Goal: Book appointment/travel/reservation

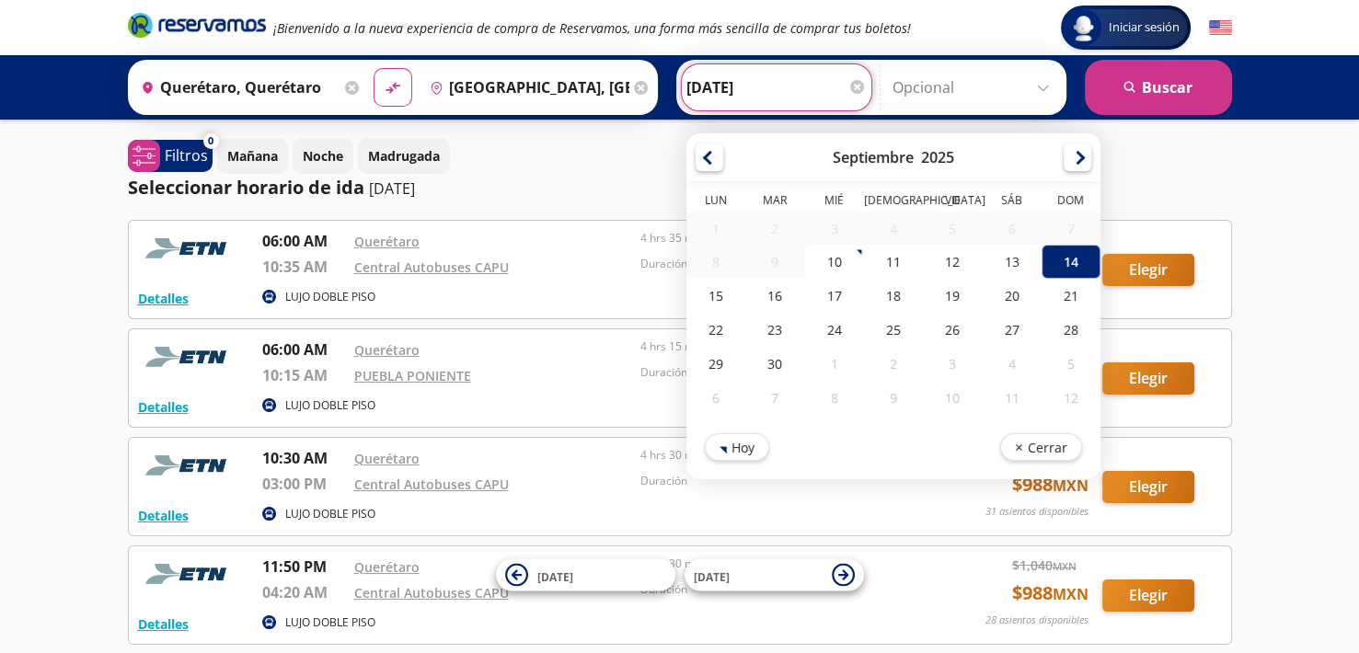
click at [724, 78] on input "[DATE]" at bounding box center [777, 87] width 180 height 46
click at [872, 318] on div "25" at bounding box center [892, 330] width 59 height 34
type input "[DATE]"
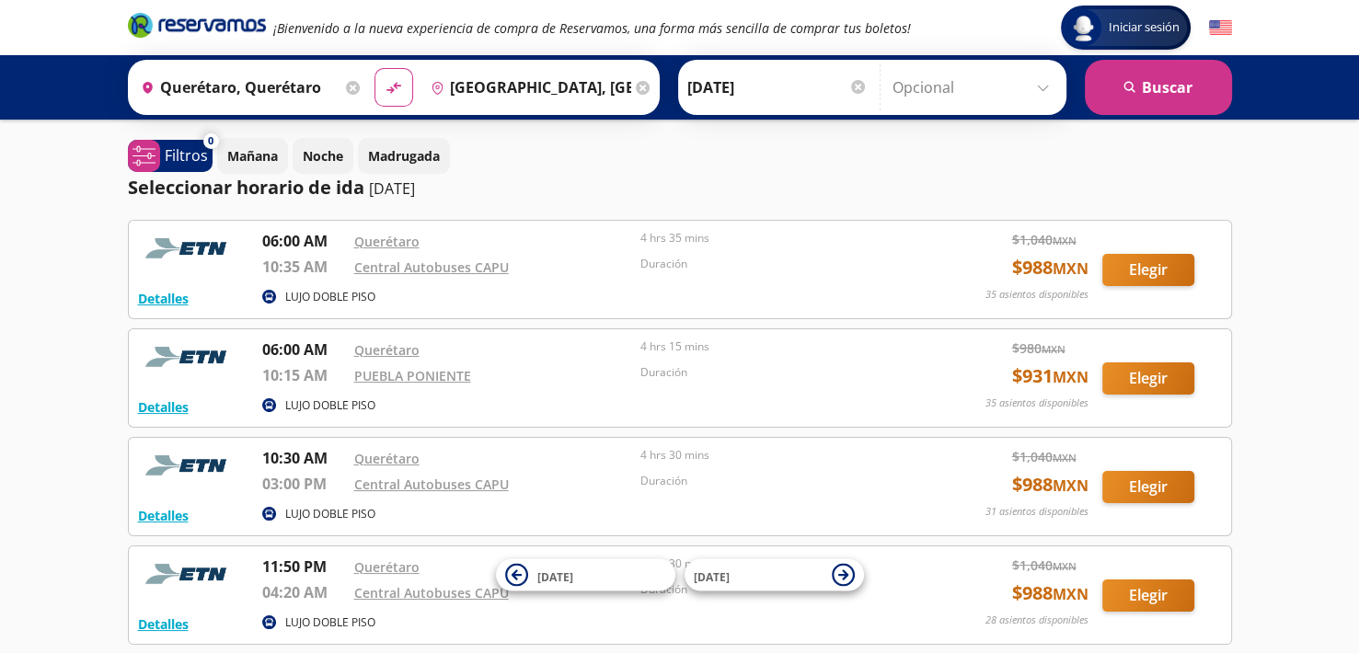
click at [296, 93] on input "Querétaro, Querétaro" at bounding box center [237, 87] width 208 height 46
click at [705, 165] on div "Mañana Noche Madrugada" at bounding box center [724, 156] width 1015 height 36
click at [291, 97] on input "Querétaro, Querétaro" at bounding box center [237, 87] width 208 height 46
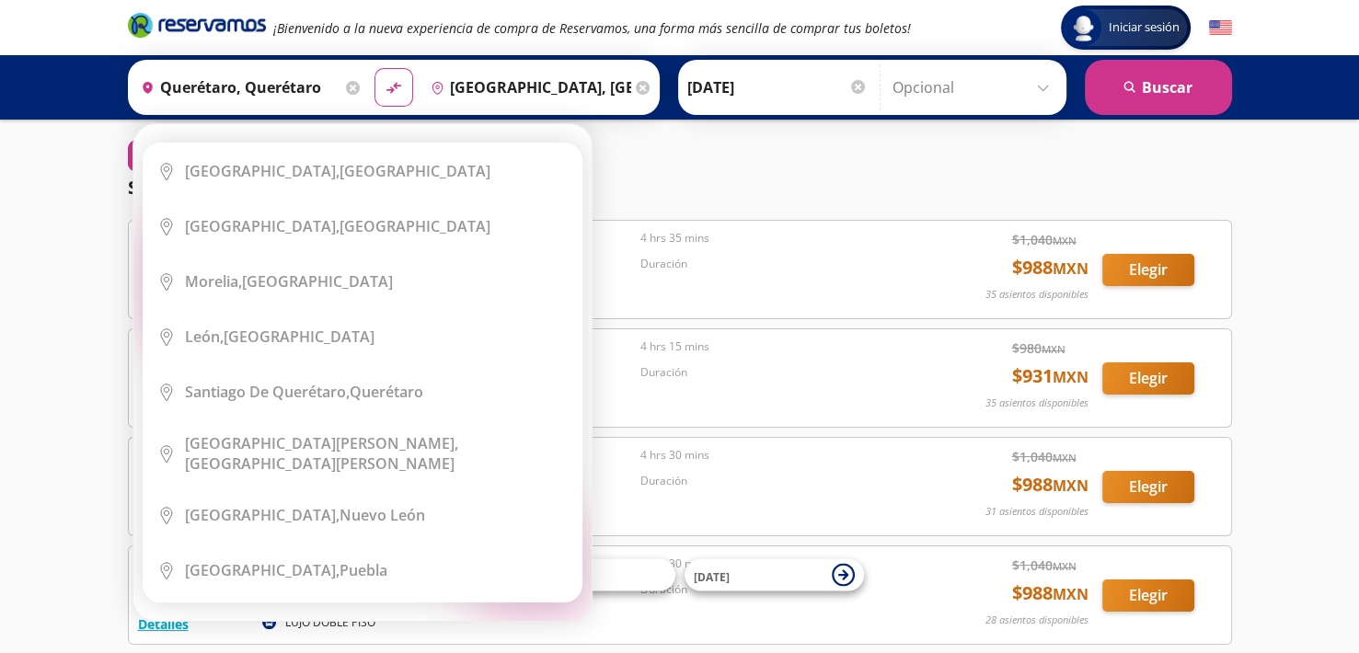
click at [346, 87] on icon at bounding box center [353, 88] width 14 height 14
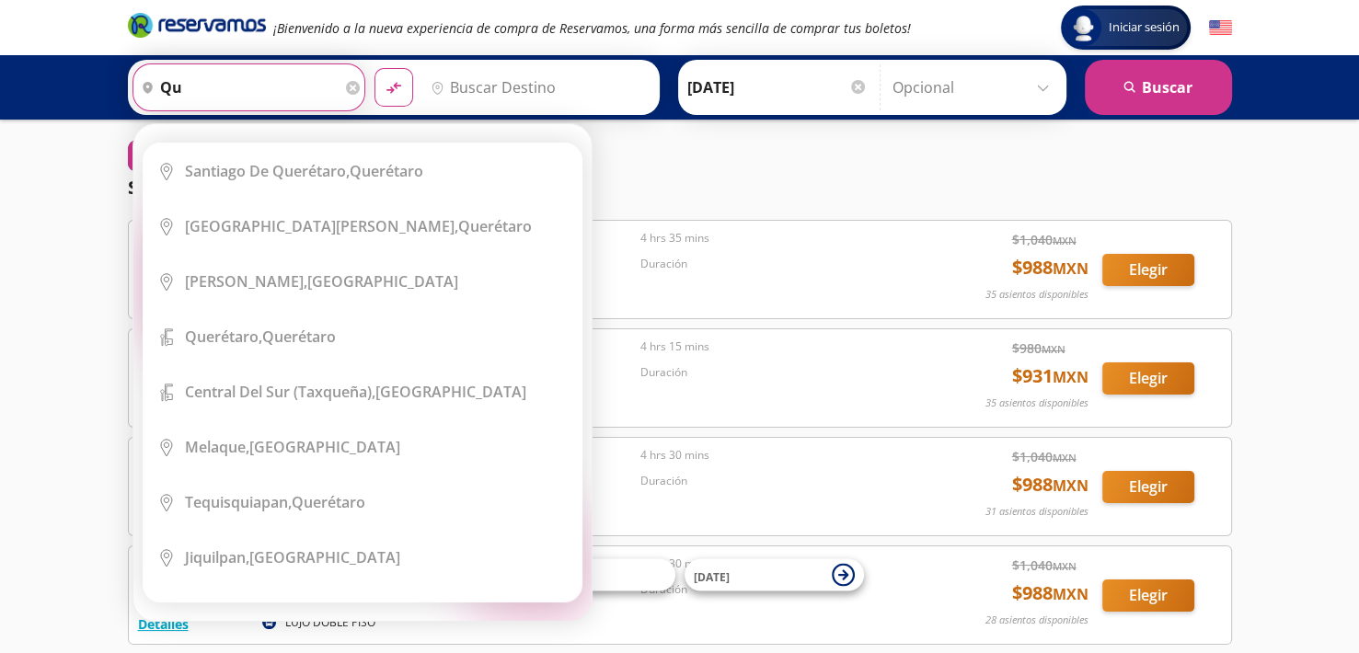
type input "q"
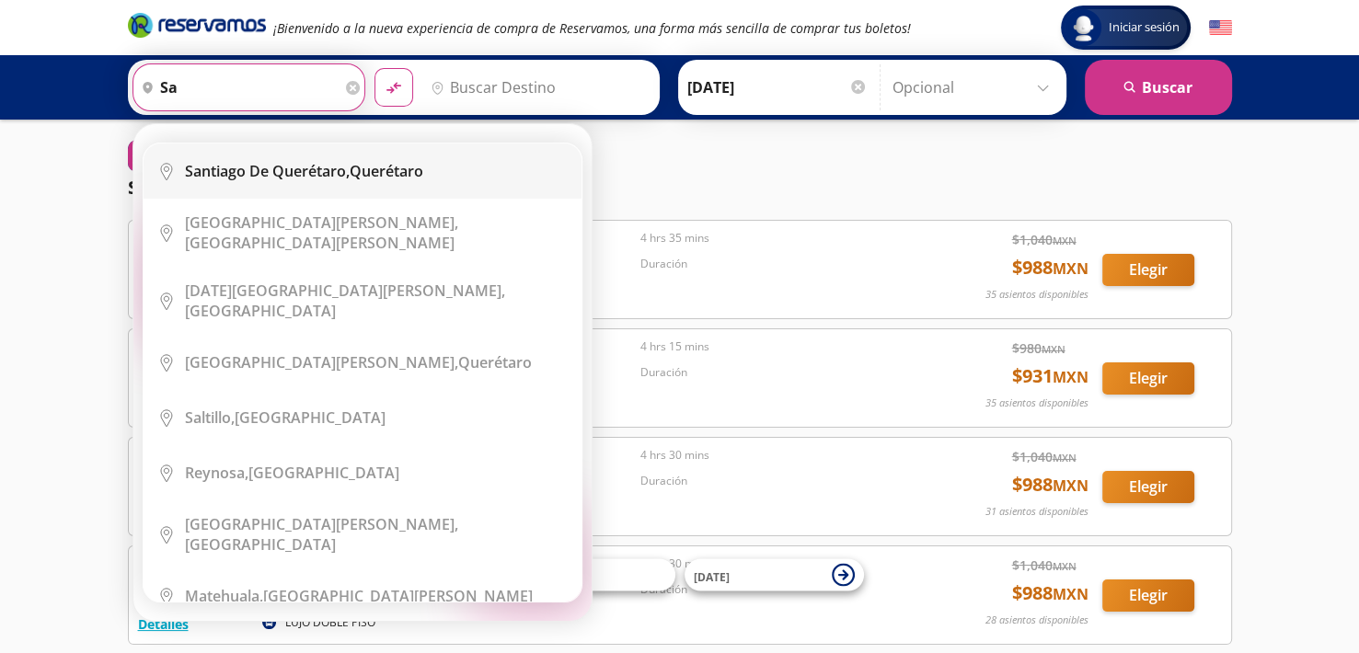
click at [369, 161] on div "[PERSON_NAME] de Querétaro, [GEOGRAPHIC_DATA]" at bounding box center [304, 171] width 238 height 20
type input "[PERSON_NAME] de Querétaro, [GEOGRAPHIC_DATA]"
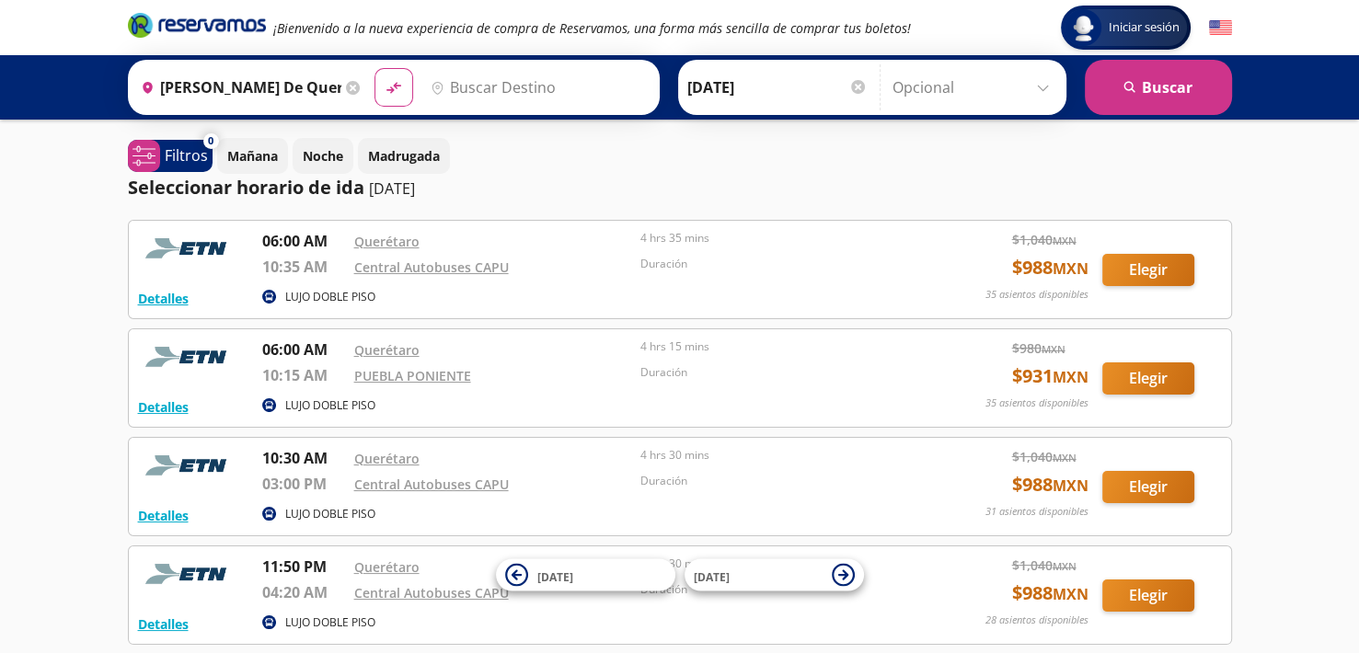
click at [492, 87] on input "Destino" at bounding box center [536, 87] width 226 height 46
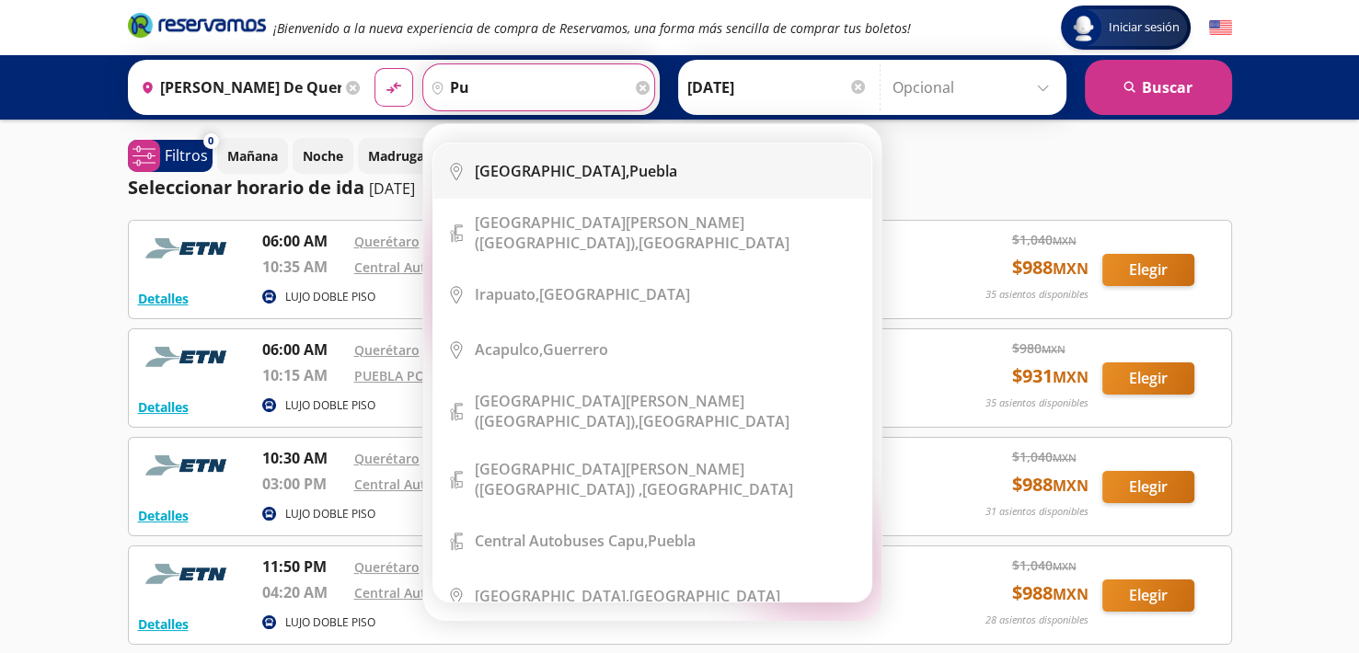
click at [557, 184] on li "City Icon [GEOGRAPHIC_DATA], [GEOGRAPHIC_DATA]" at bounding box center [653, 171] width 438 height 55
type input "[GEOGRAPHIC_DATA], [GEOGRAPHIC_DATA]"
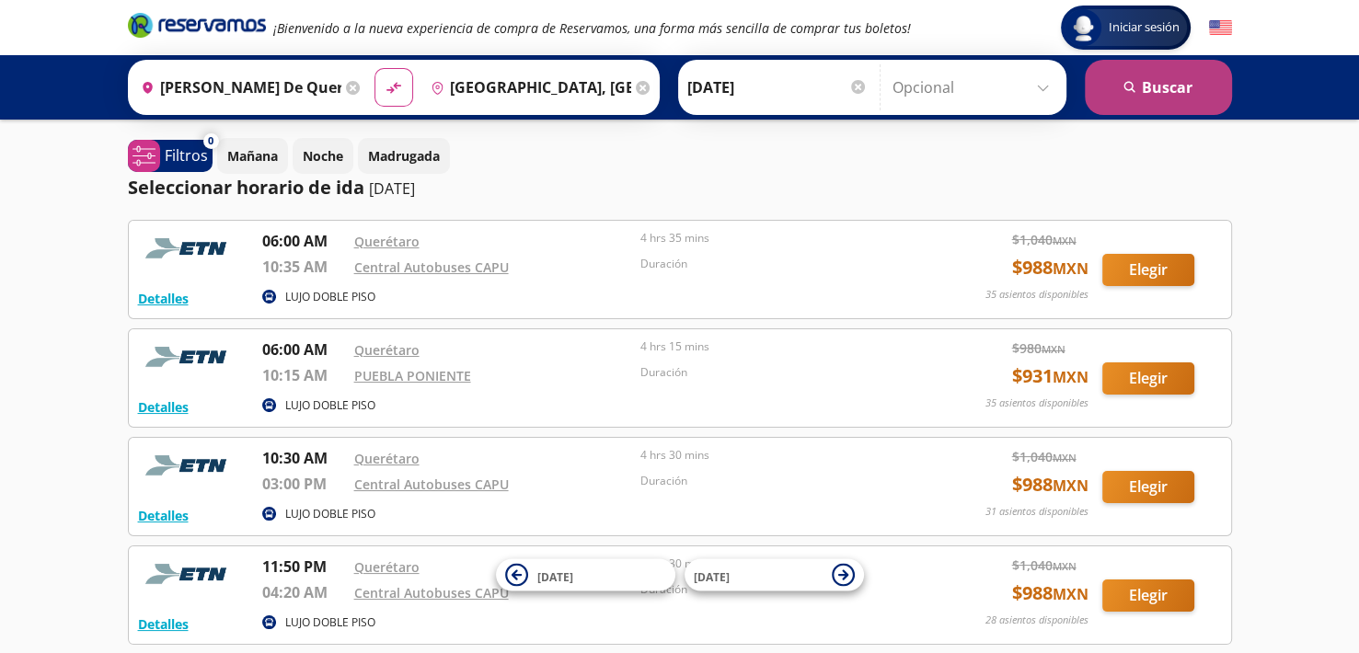
click at [1143, 93] on button "search [GEOGRAPHIC_DATA]" at bounding box center [1158, 87] width 147 height 55
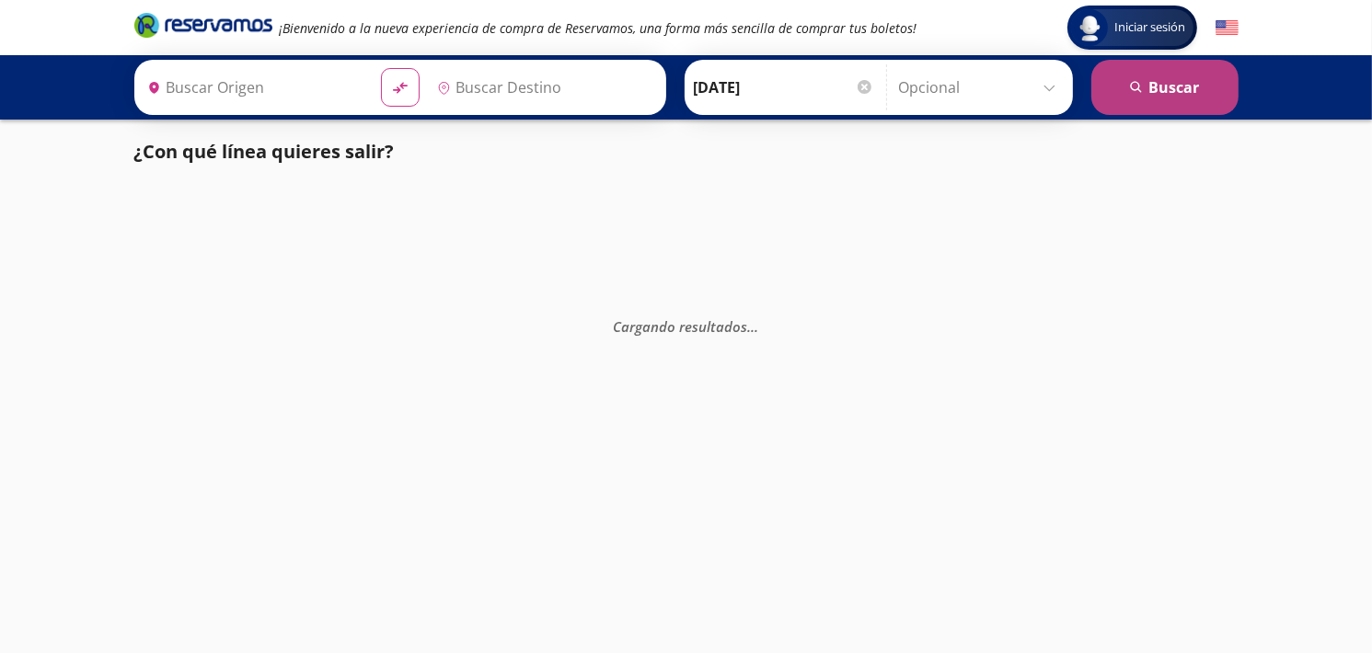
type input "[PERSON_NAME] de Querétaro, [GEOGRAPHIC_DATA]"
type input "[GEOGRAPHIC_DATA], [GEOGRAPHIC_DATA]"
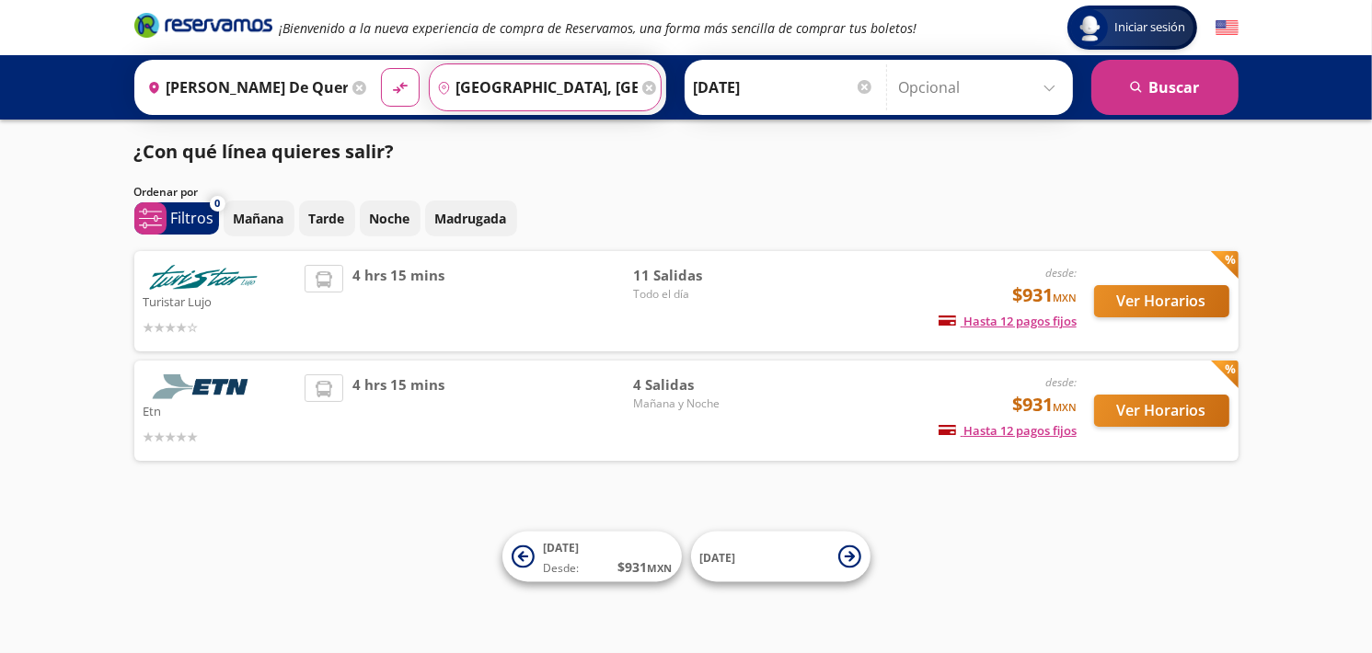
click at [551, 93] on input "[GEOGRAPHIC_DATA], [GEOGRAPHIC_DATA]" at bounding box center [534, 87] width 208 height 46
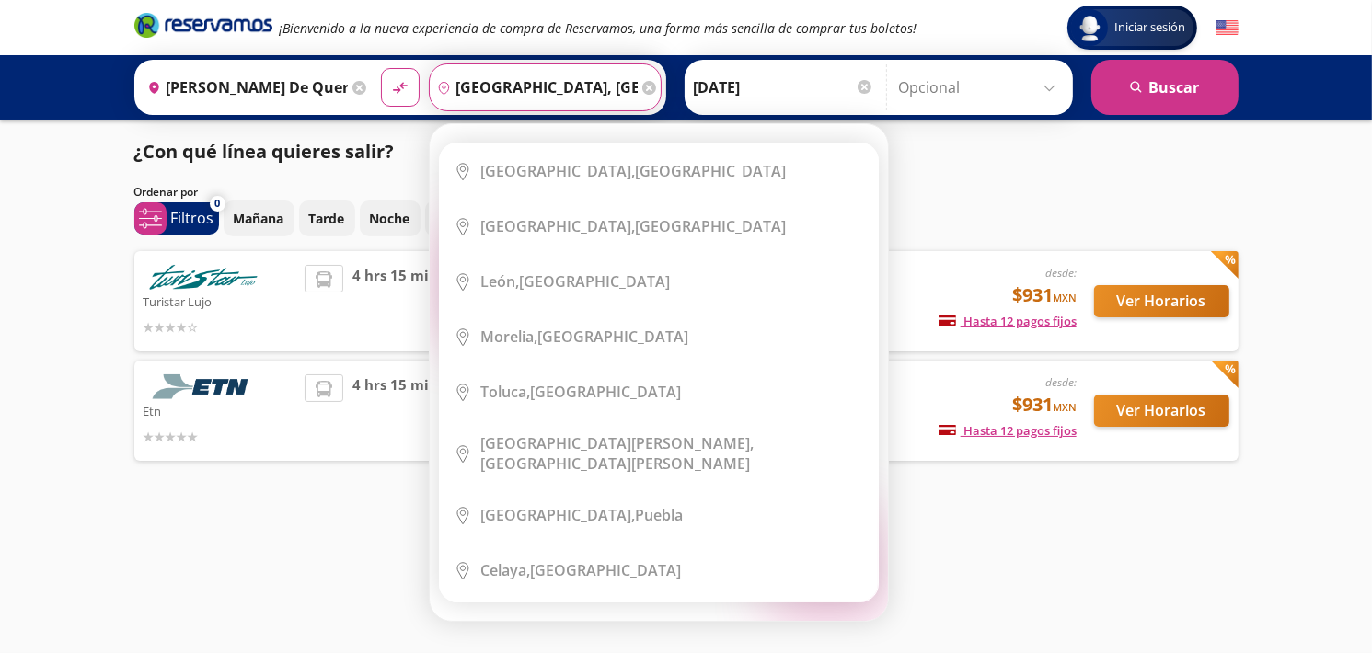
click at [630, 95] on div "Destino pin-outline [GEOGRAPHIC_DATA], [GEOGRAPHIC_DATA]" at bounding box center [545, 88] width 233 height 48
click at [642, 87] on icon at bounding box center [649, 88] width 14 height 14
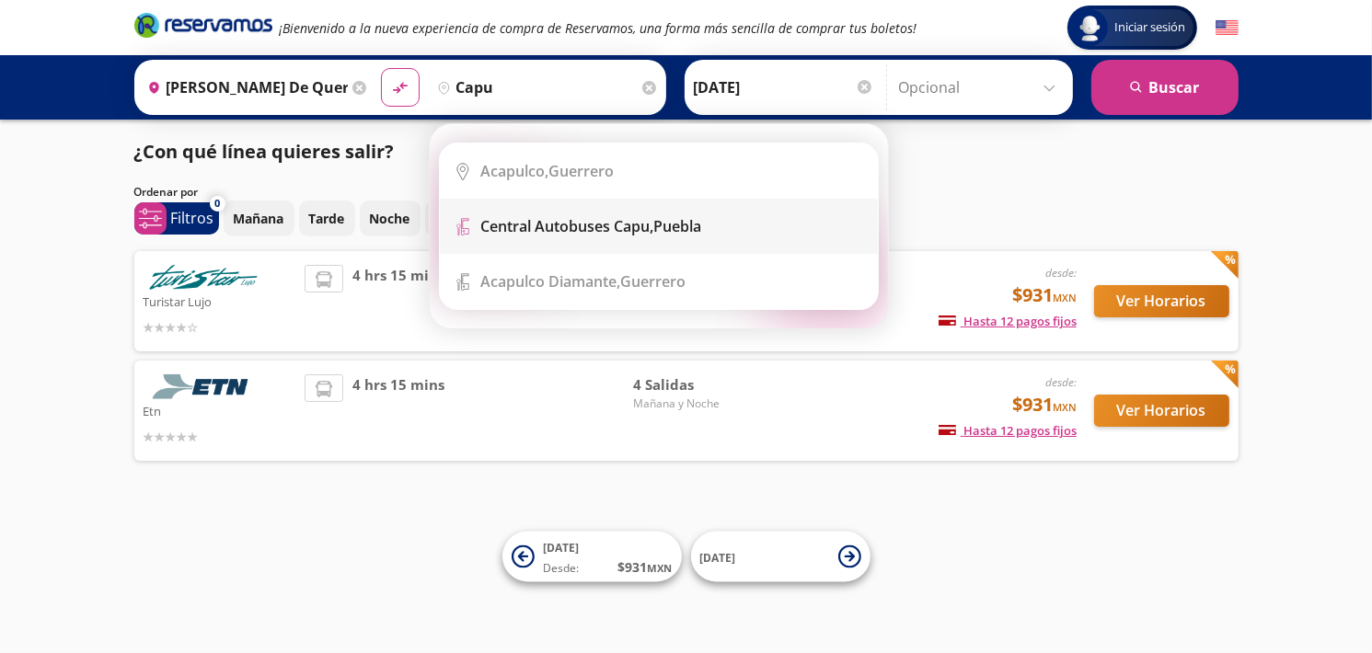
click at [657, 226] on div "Central Autobuses Capu, [GEOGRAPHIC_DATA]" at bounding box center [591, 226] width 221 height 20
type input "Central Autobuses Capu, [GEOGRAPHIC_DATA]"
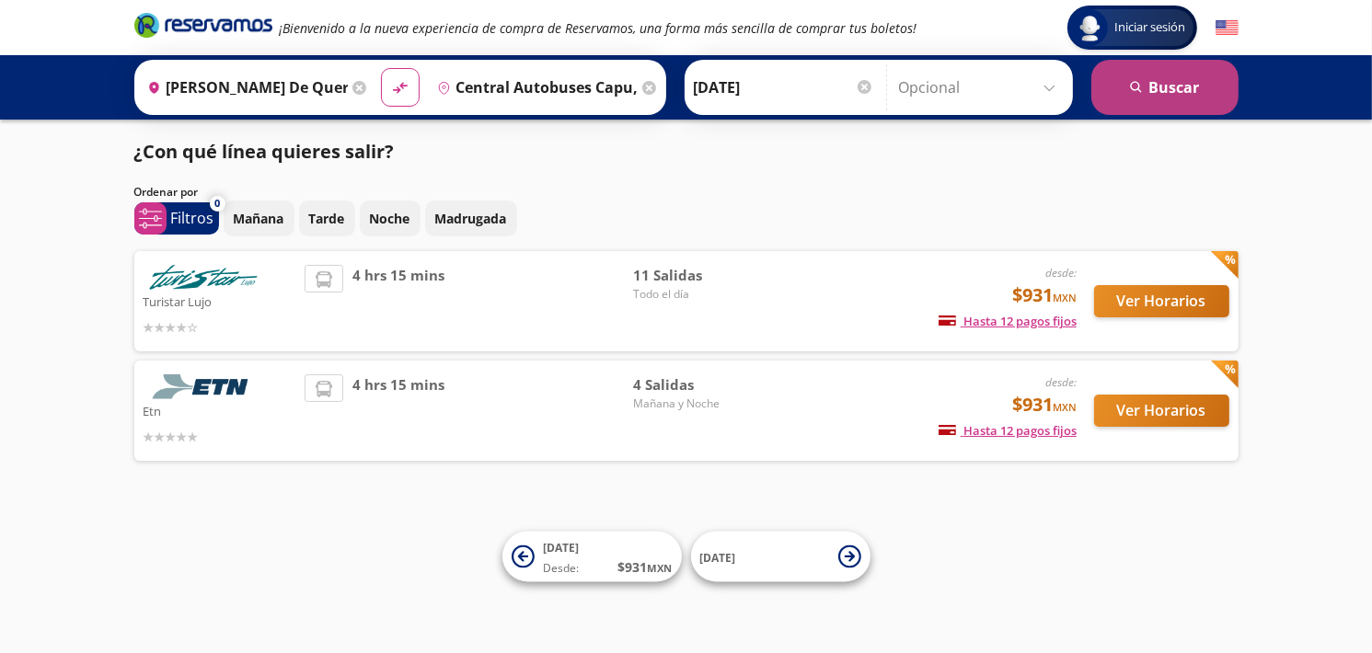
click at [1159, 89] on button "search [GEOGRAPHIC_DATA]" at bounding box center [1165, 87] width 147 height 55
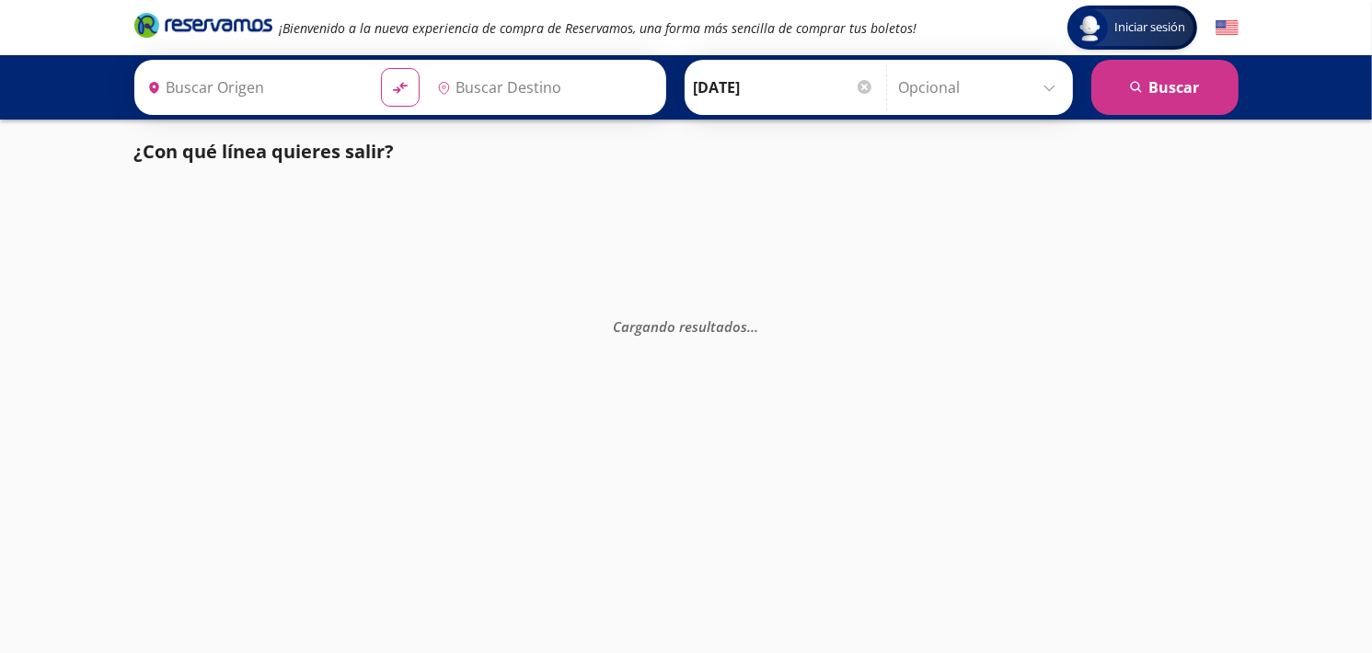
type input "[PERSON_NAME] de Querétaro, [GEOGRAPHIC_DATA]"
type input "Central Autobuses Capu, [GEOGRAPHIC_DATA]"
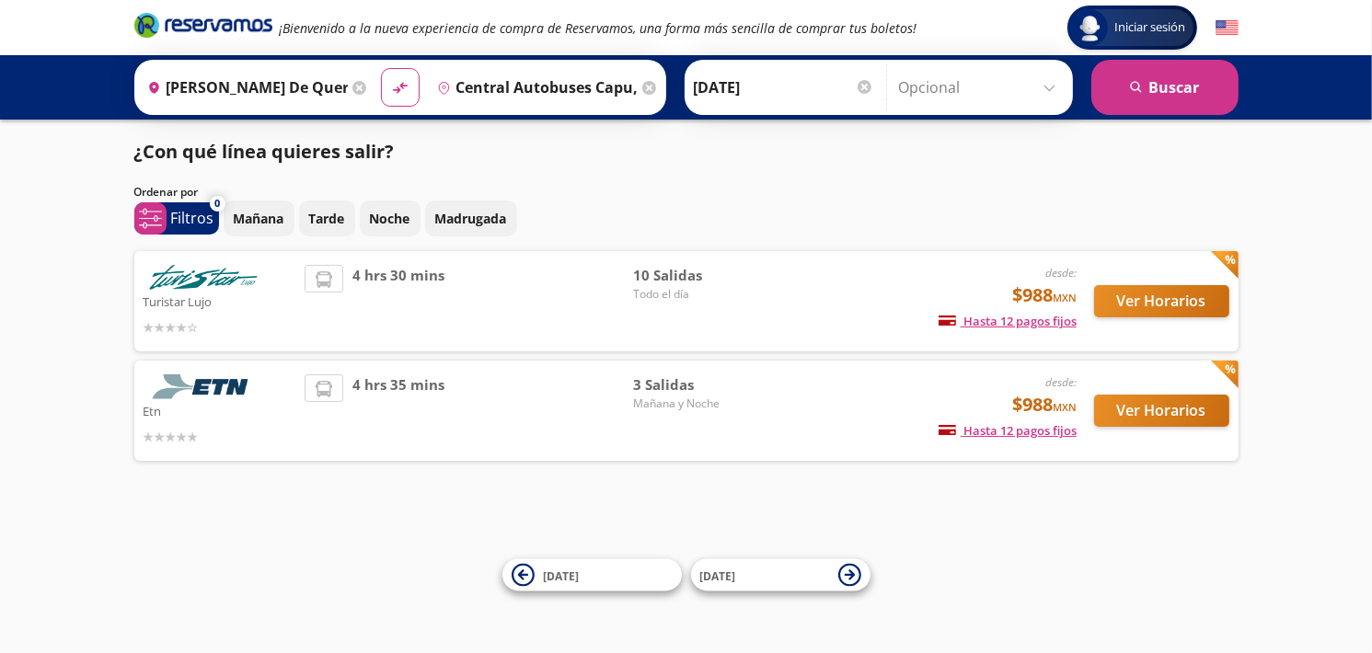
click at [108, 511] on div "Iniciar sesión Iniciar sesión ¡Bienvenido a la nueva experiencia de compra de R…" at bounding box center [686, 326] width 1372 height 653
click at [676, 286] on span "Todo el día" at bounding box center [697, 294] width 129 height 17
click at [329, 526] on div "Iniciar sesión Iniciar sesión ¡Bienvenido a la nueva experiencia de compra de R…" at bounding box center [686, 326] width 1372 height 653
click at [1337, 341] on div "Iniciar sesión Iniciar sesión ¡Bienvenido a la nueva experiencia de compra de R…" at bounding box center [686, 326] width 1372 height 653
